Goal: Find specific page/section: Find specific page/section

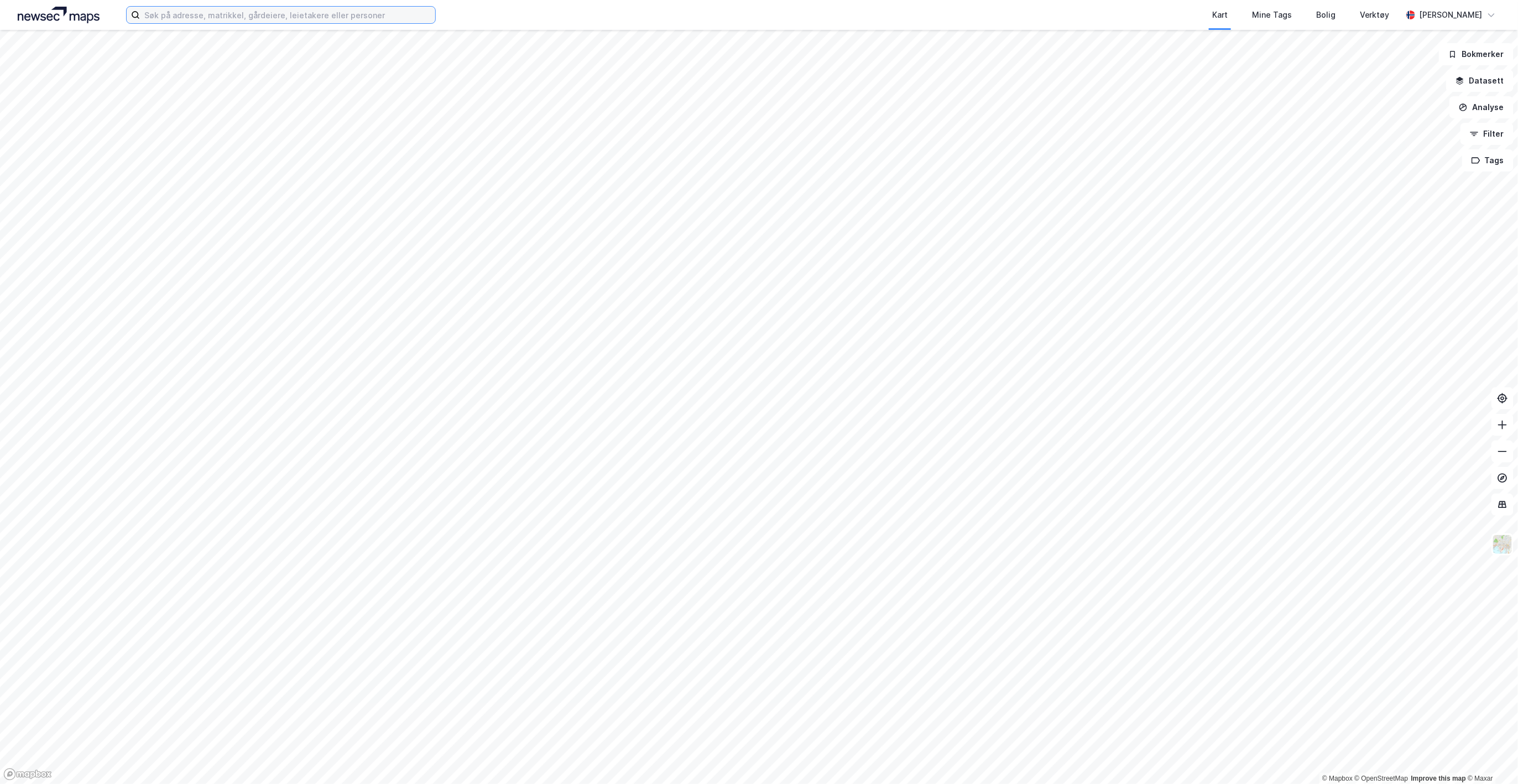
click at [318, 15] on input at bounding box center [287, 15] width 295 height 17
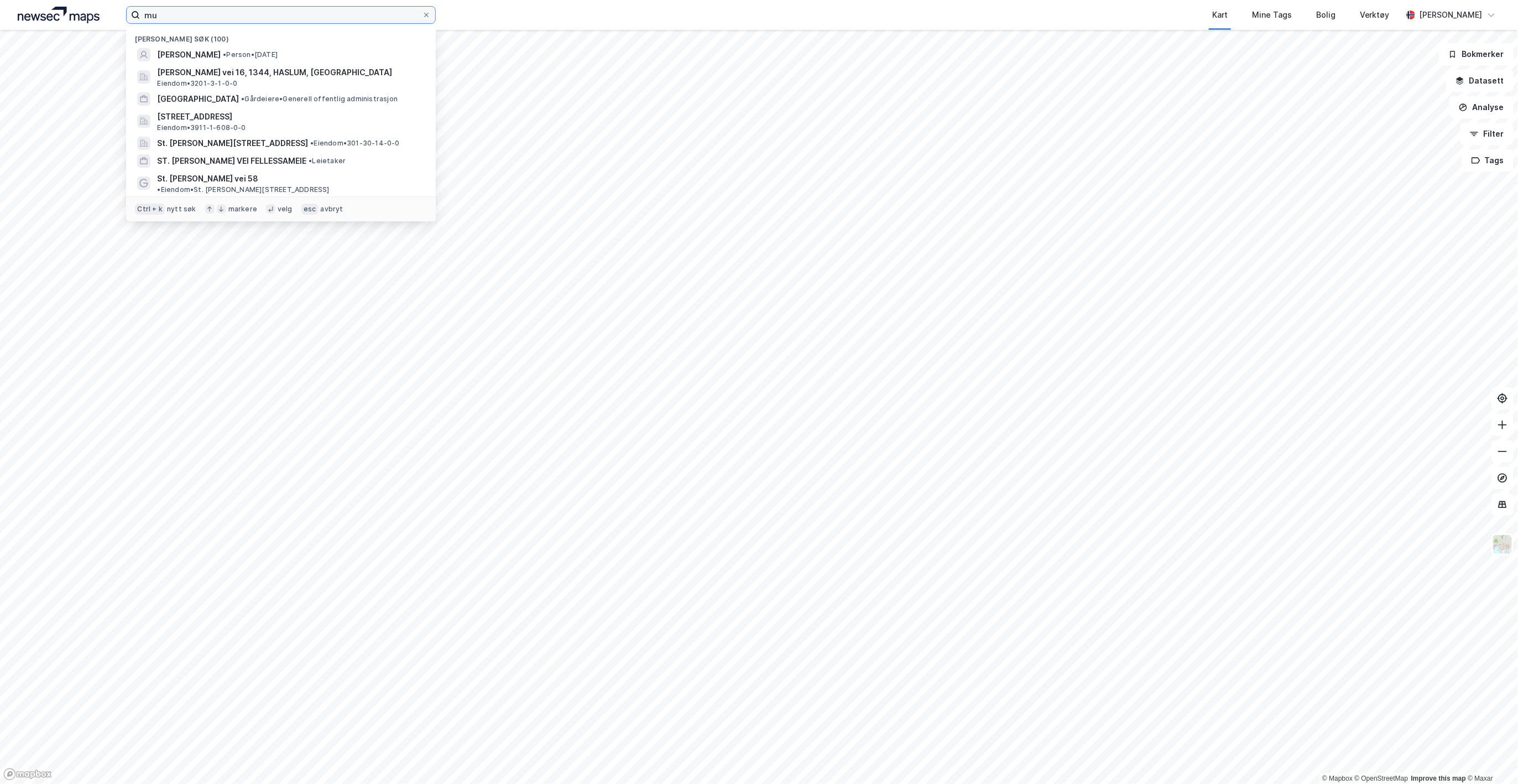
type input "m"
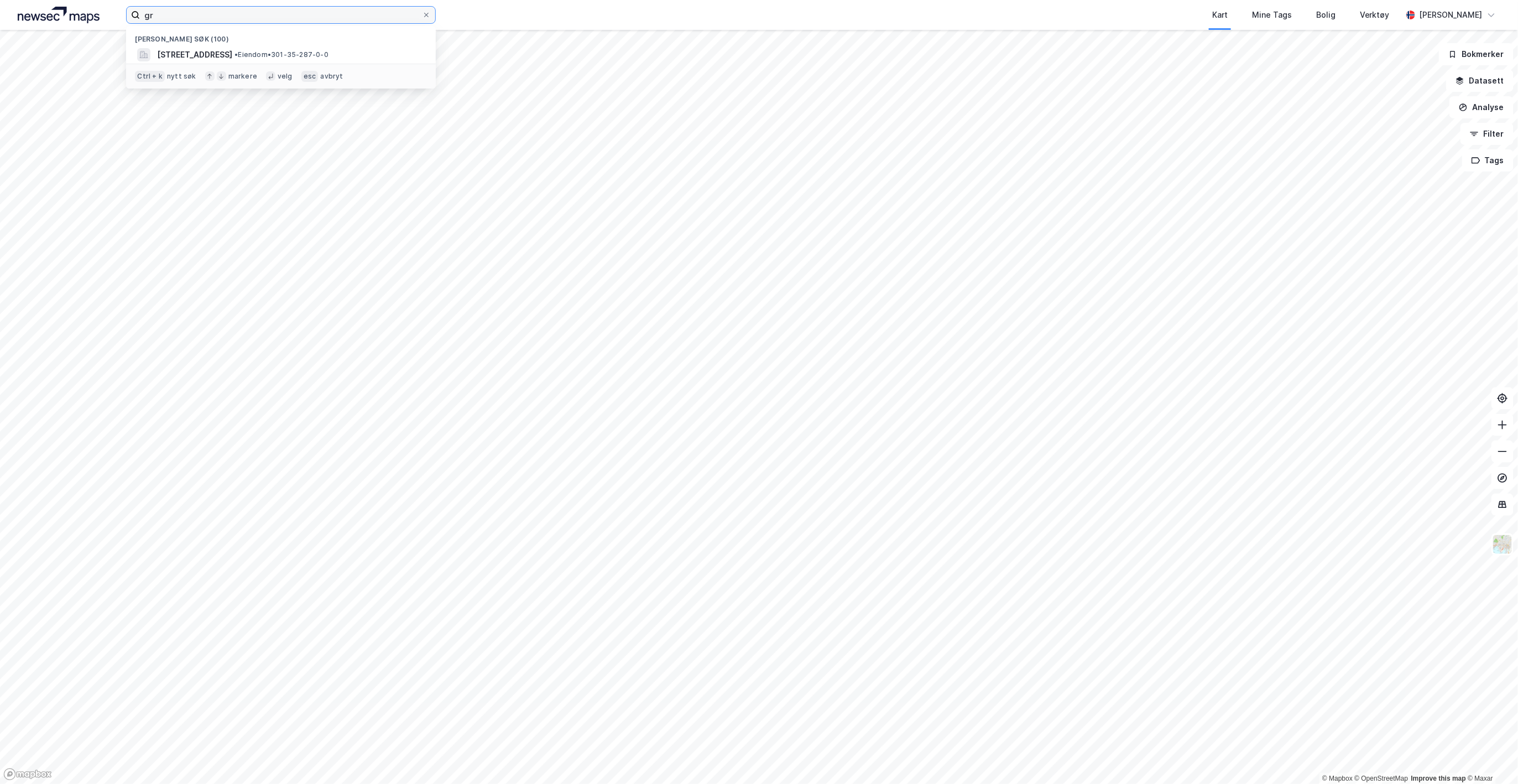
type input "gr"
click at [281, 44] on div "Nylige søk (100)" at bounding box center [281, 36] width 310 height 20
click at [232, 50] on span "Grimelundshaugen 15, 0374, OSLO, OSLO" at bounding box center [195, 54] width 75 height 13
